Goal: Task Accomplishment & Management: Manage account settings

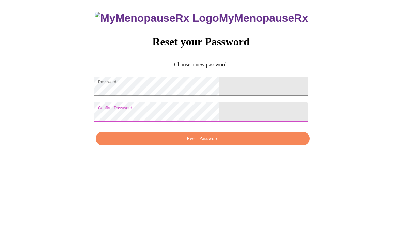
scroll to position [14, 0]
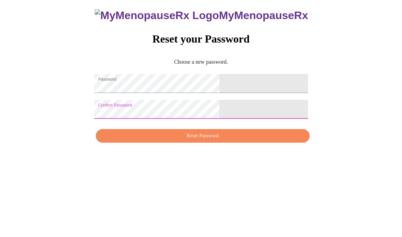
click at [224, 176] on span "Reset Password" at bounding box center [203, 180] width 198 height 9
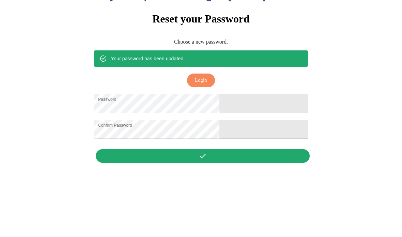
scroll to position [34, 0]
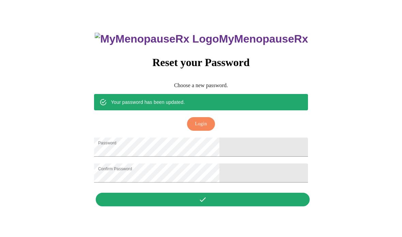
click at [204, 120] on span "Login" at bounding box center [201, 124] width 12 height 9
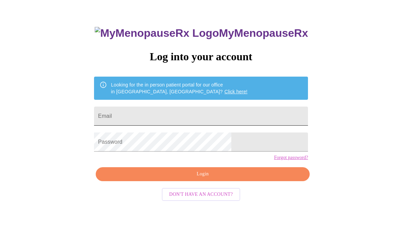
click at [190, 116] on input "Email" at bounding box center [201, 116] width 214 height 19
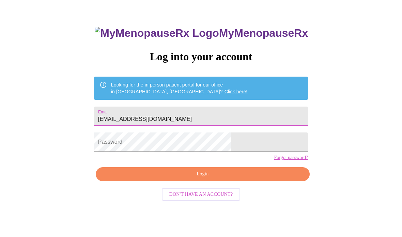
type input "[EMAIL_ADDRESS][DOMAIN_NAME]"
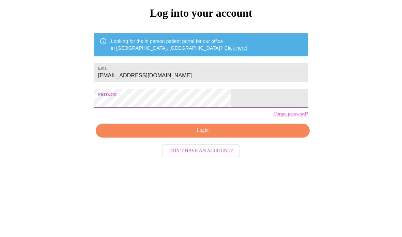
click at [244, 170] on span "Login" at bounding box center [203, 174] width 198 height 9
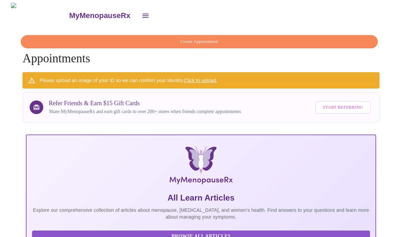
click at [143, 14] on icon "open drawer" at bounding box center [146, 16] width 6 height 4
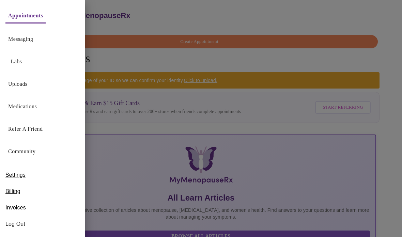
click at [16, 83] on link "Uploads" at bounding box center [17, 84] width 19 height 10
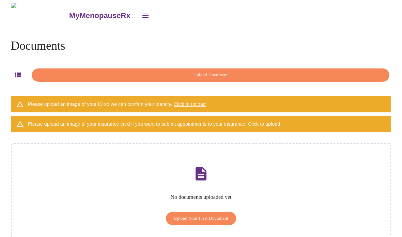
click at [142, 14] on icon "open drawer" at bounding box center [146, 16] width 8 height 8
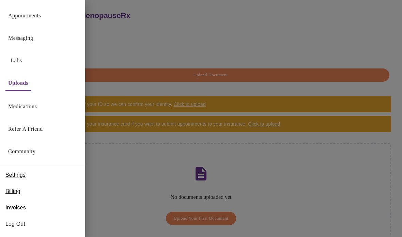
click at [27, 227] on span "Log Out" at bounding box center [42, 224] width 74 height 8
